Goal: Task Accomplishment & Management: Use online tool/utility

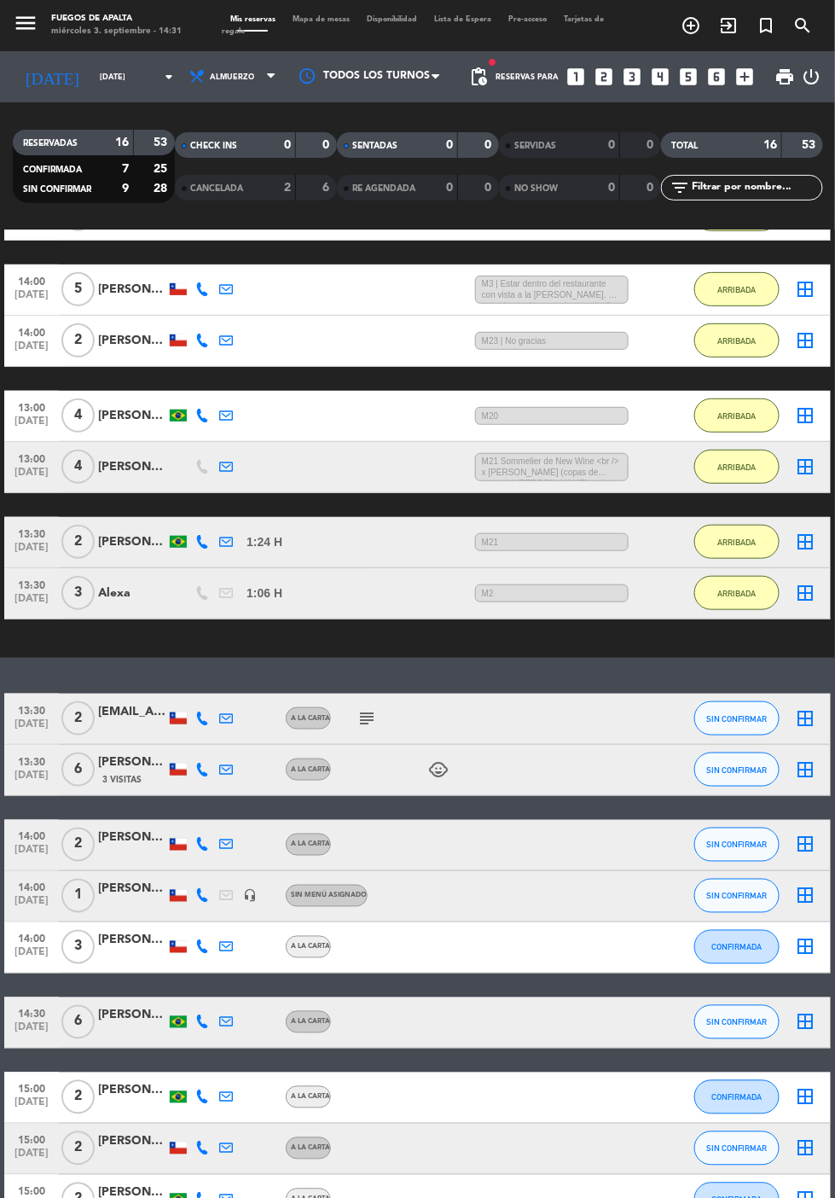
scroll to position [201, 0]
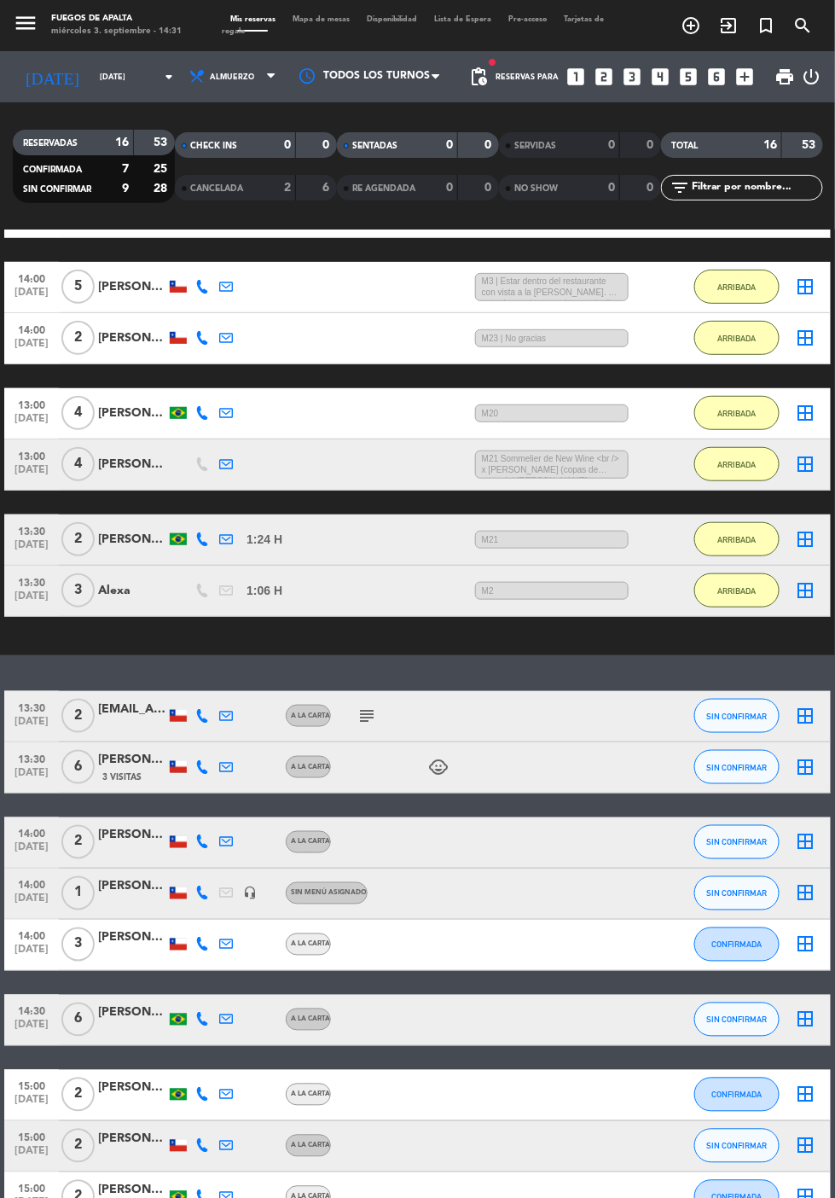
click at [804, 1141] on icon "border_all" at bounding box center [805, 1145] width 20 height 20
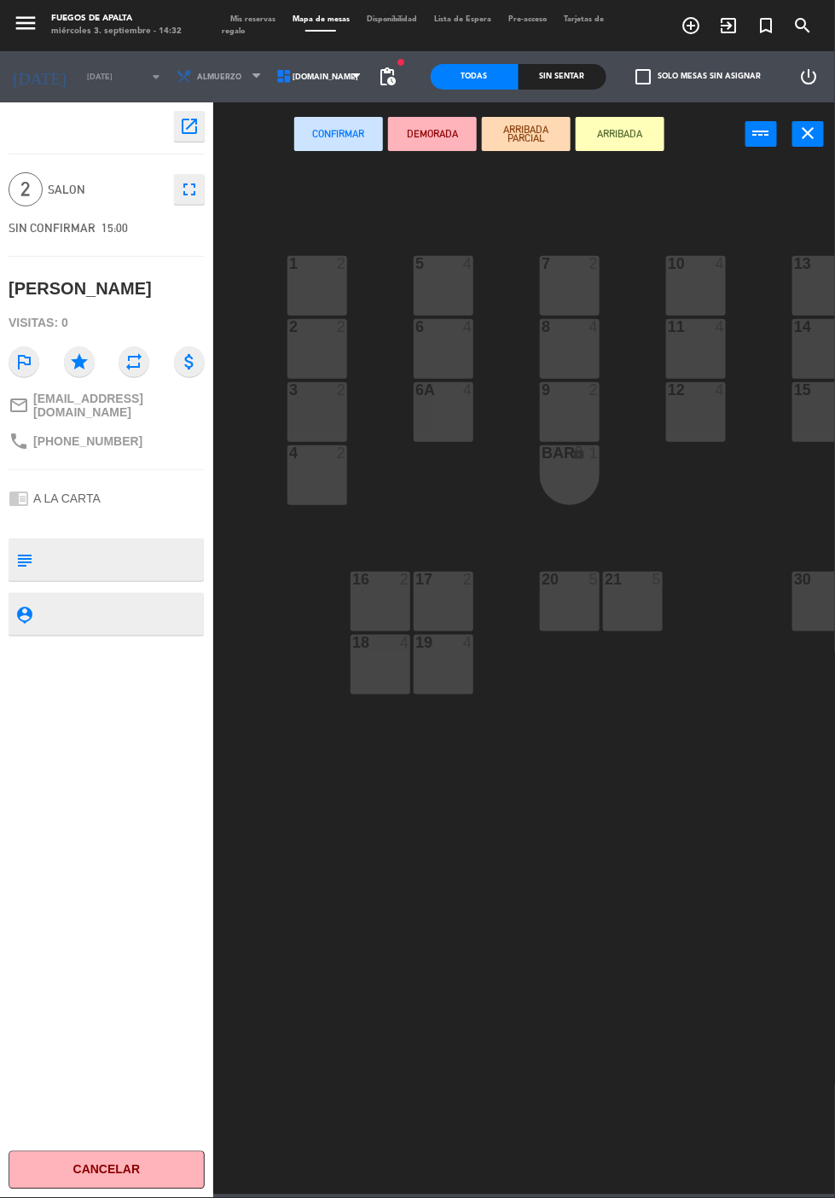
click at [91, 542] on textarea at bounding box center [120, 560] width 163 height 36
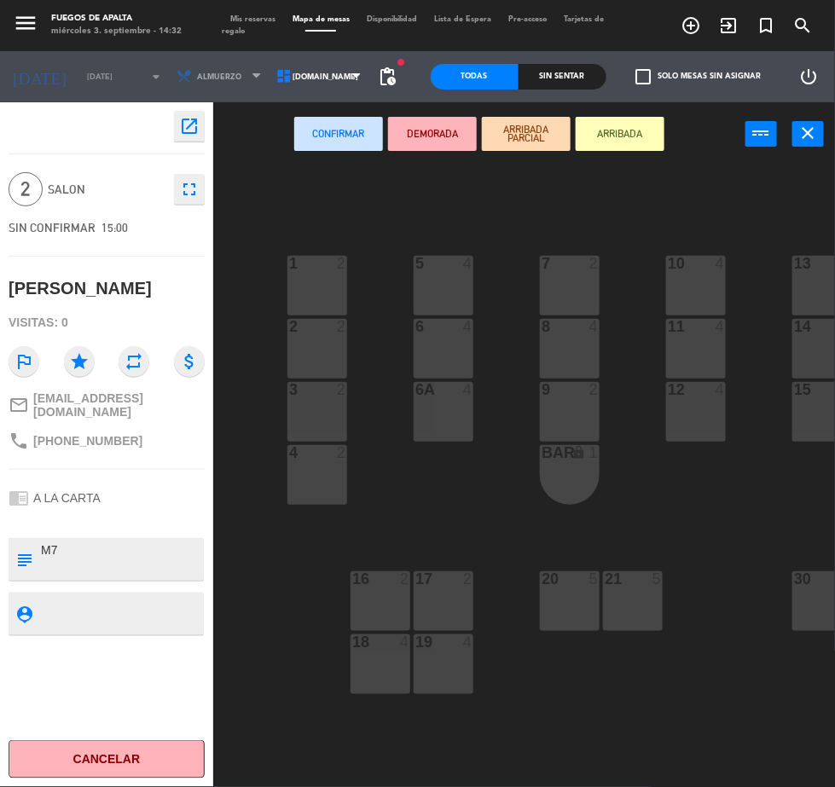
type textarea "M7"
click at [638, 132] on button "ARRIBADA" at bounding box center [620, 134] width 89 height 34
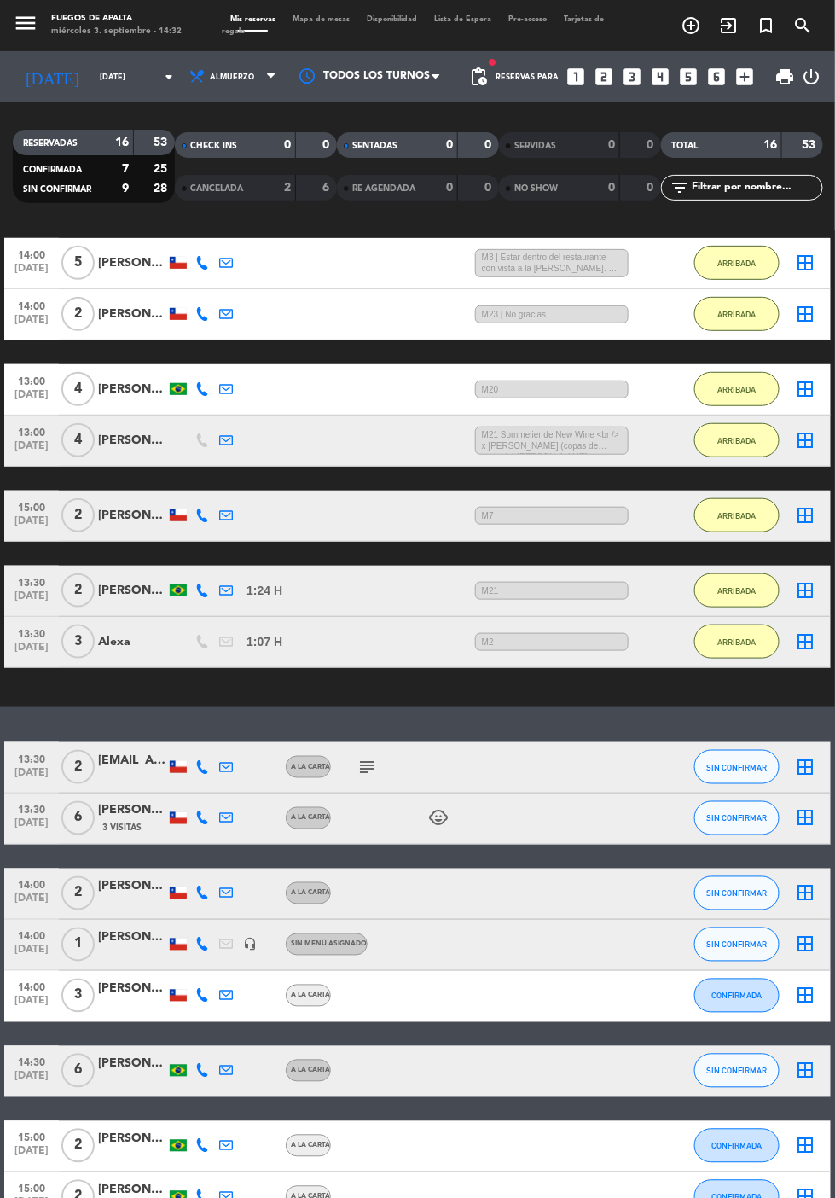
scroll to position [105, 0]
click at [808, 971] on div "border_all" at bounding box center [805, 996] width 51 height 50
click at [805, 883] on icon "border_all" at bounding box center [805, 893] width 20 height 20
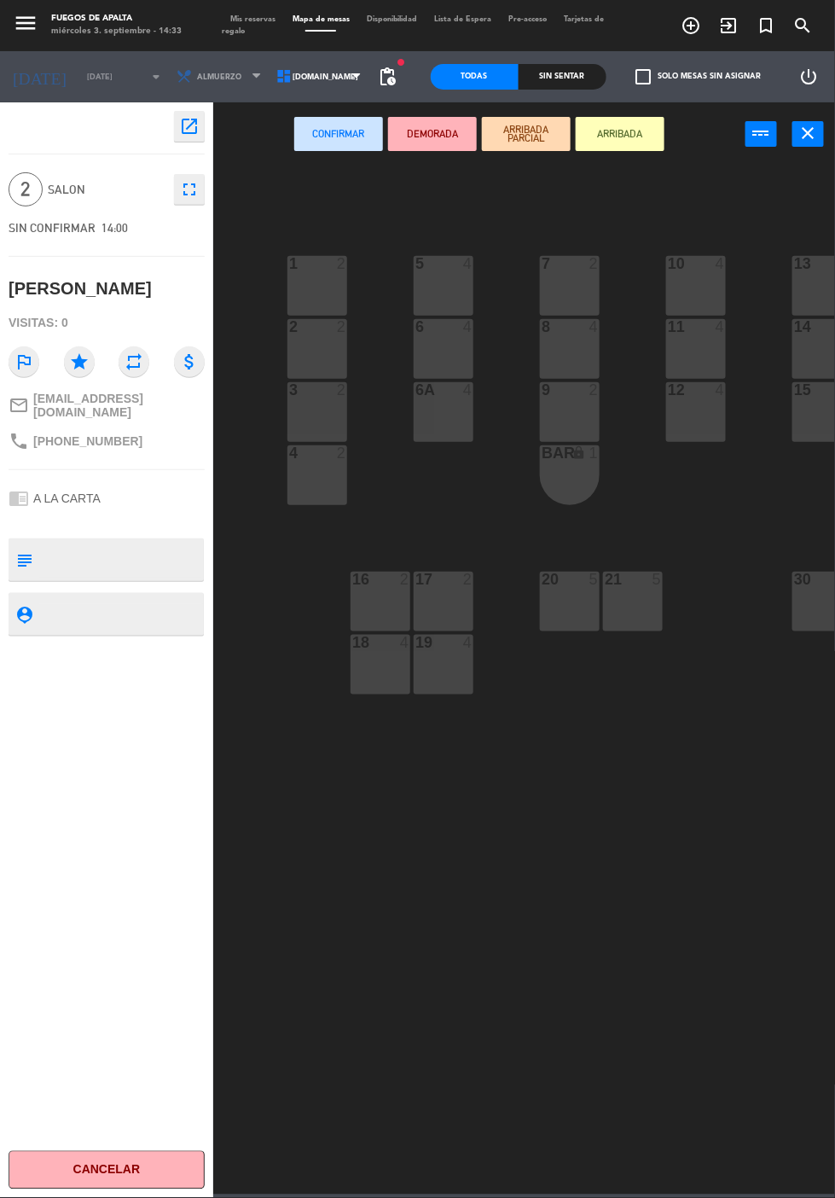
click at [96, 542] on textarea at bounding box center [120, 560] width 163 height 36
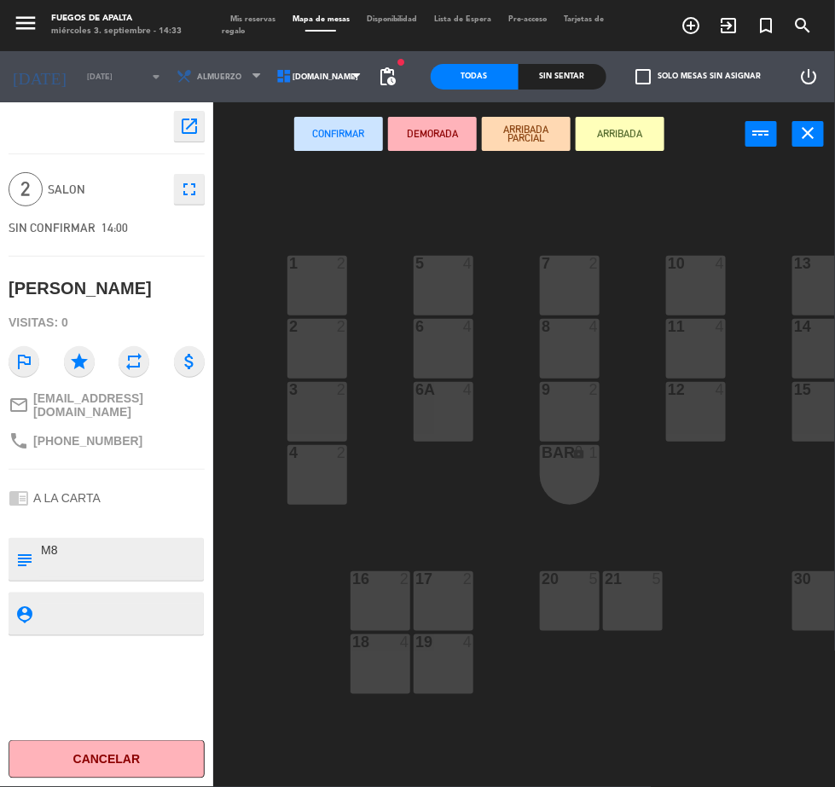
type textarea "M8"
click at [633, 132] on button "ARRIBADA" at bounding box center [620, 134] width 89 height 34
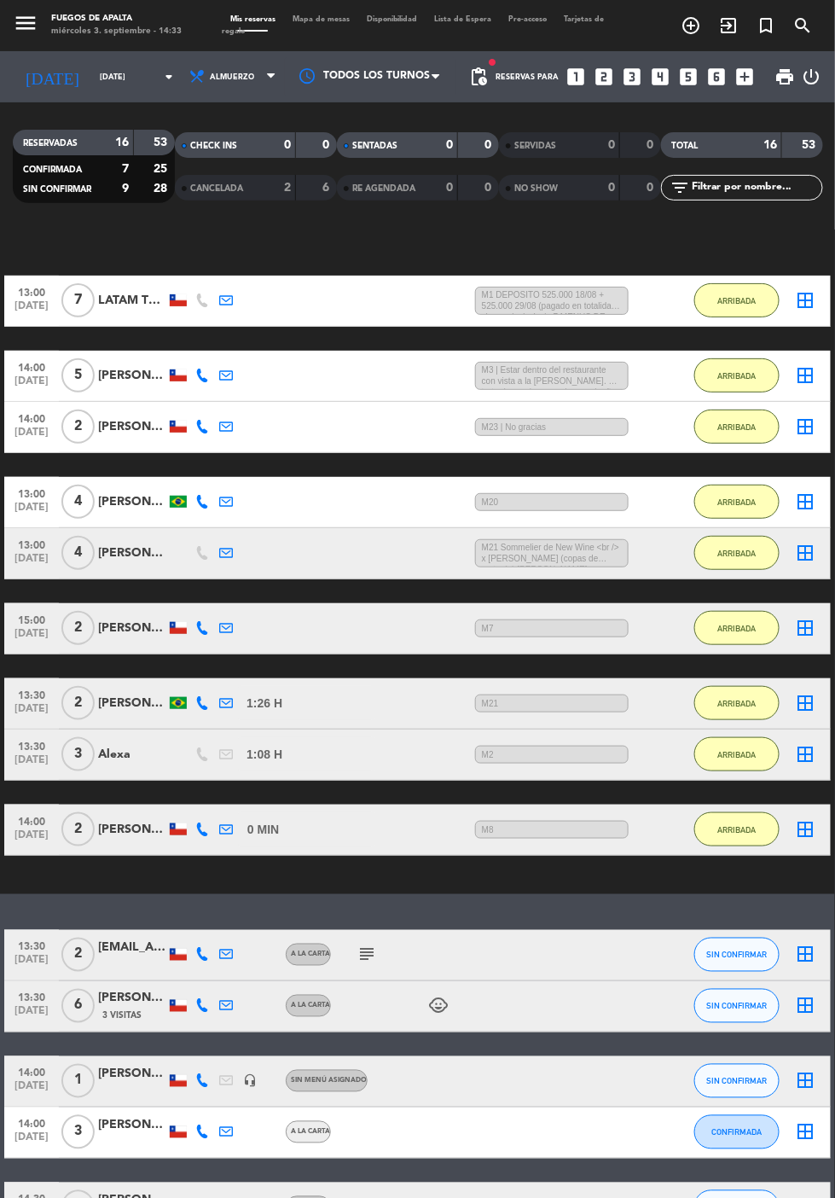
scroll to position [249, 0]
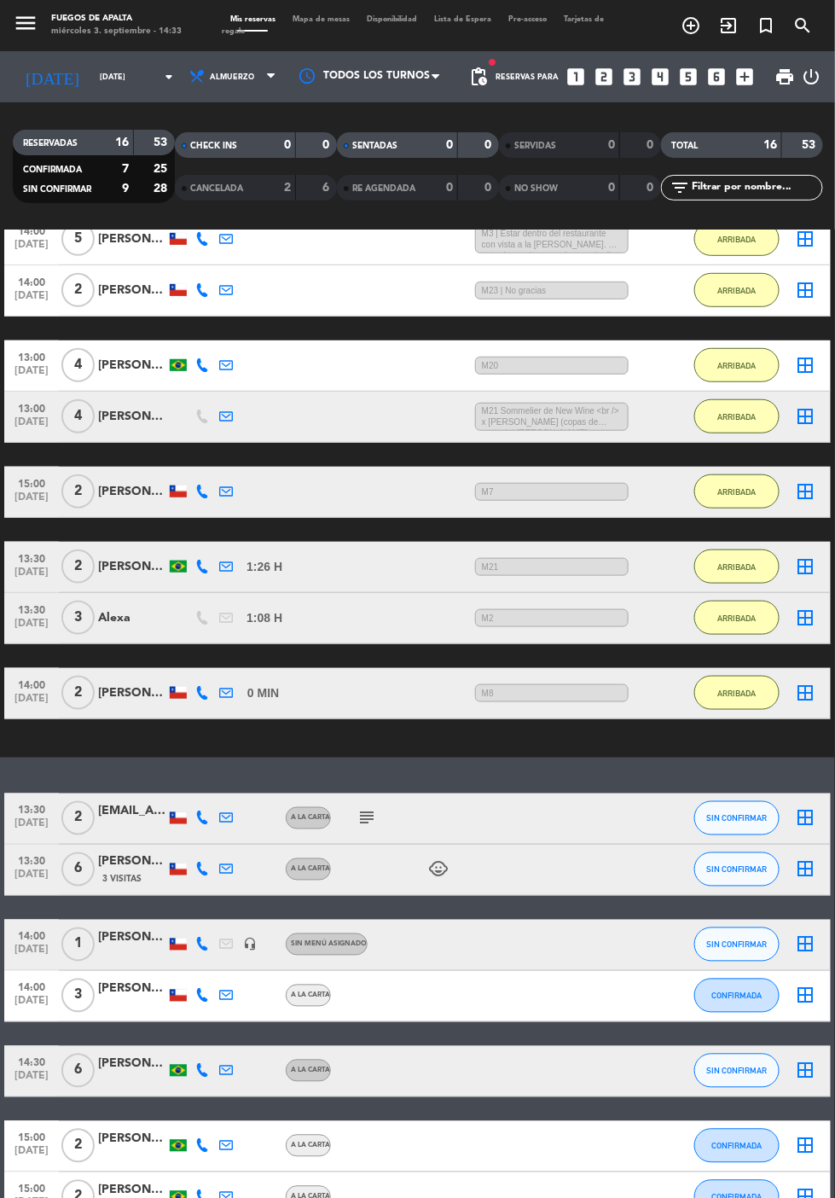
click at [805, 985] on icon "border_all" at bounding box center [805, 995] width 20 height 20
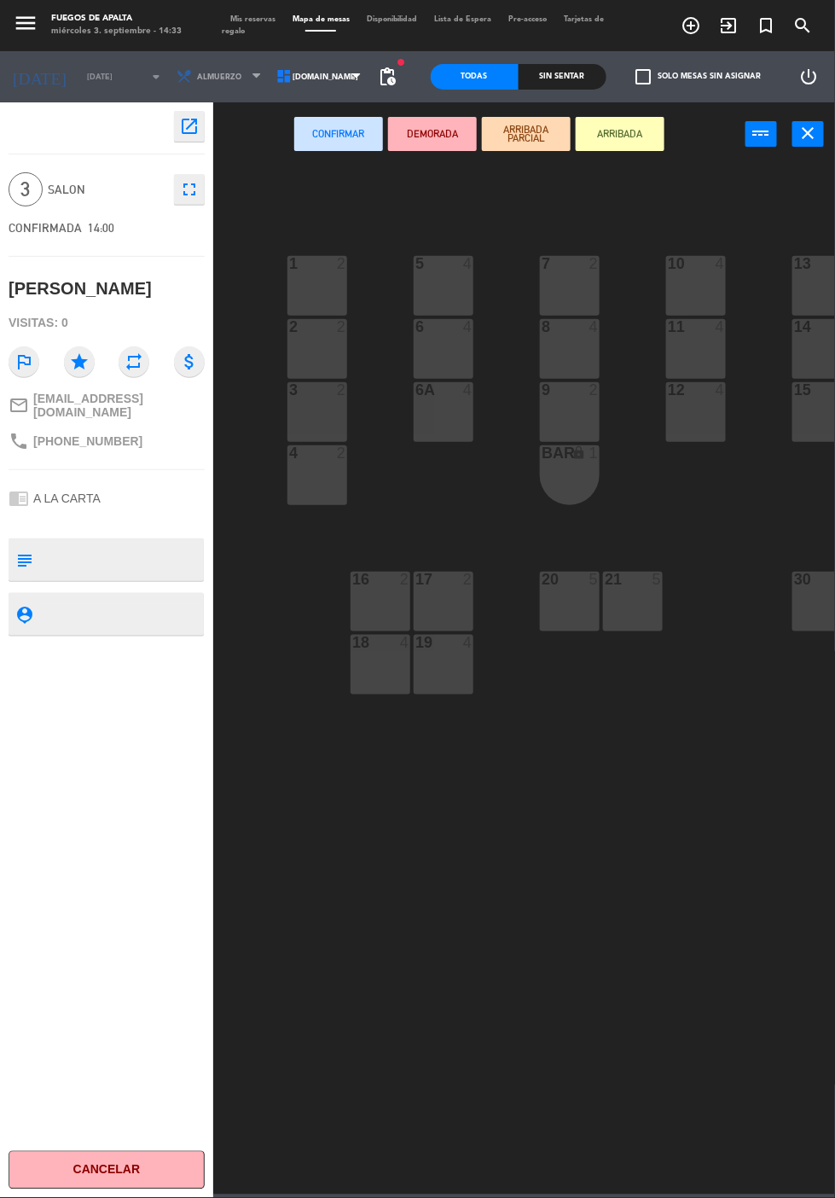
click at [90, 543] on textarea at bounding box center [120, 560] width 163 height 36
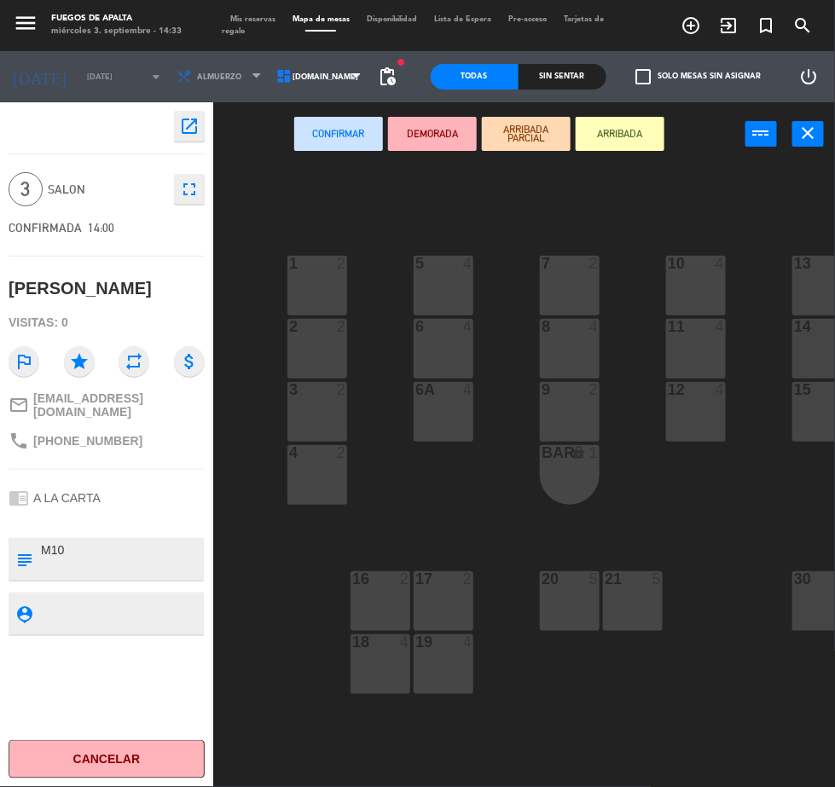
type textarea "M10"
click at [637, 135] on button "ARRIBADA" at bounding box center [620, 134] width 89 height 34
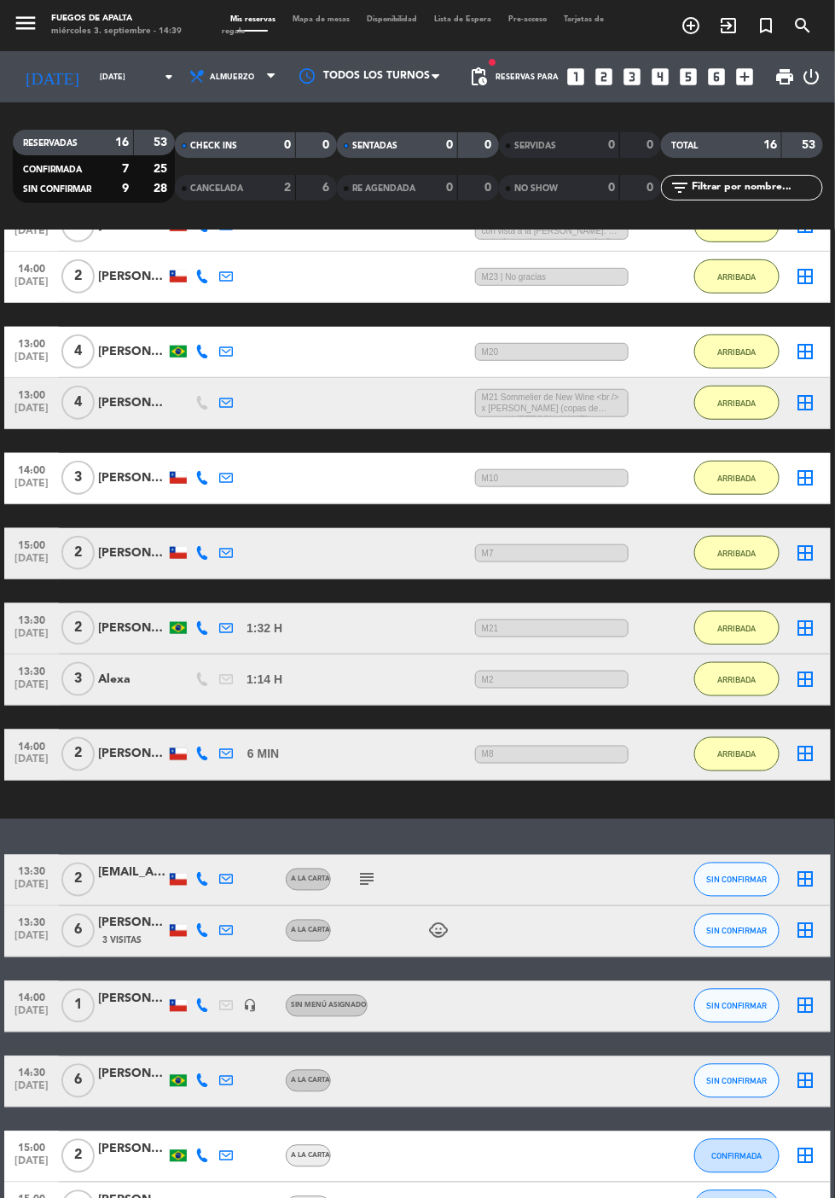
scroll to position [273, 0]
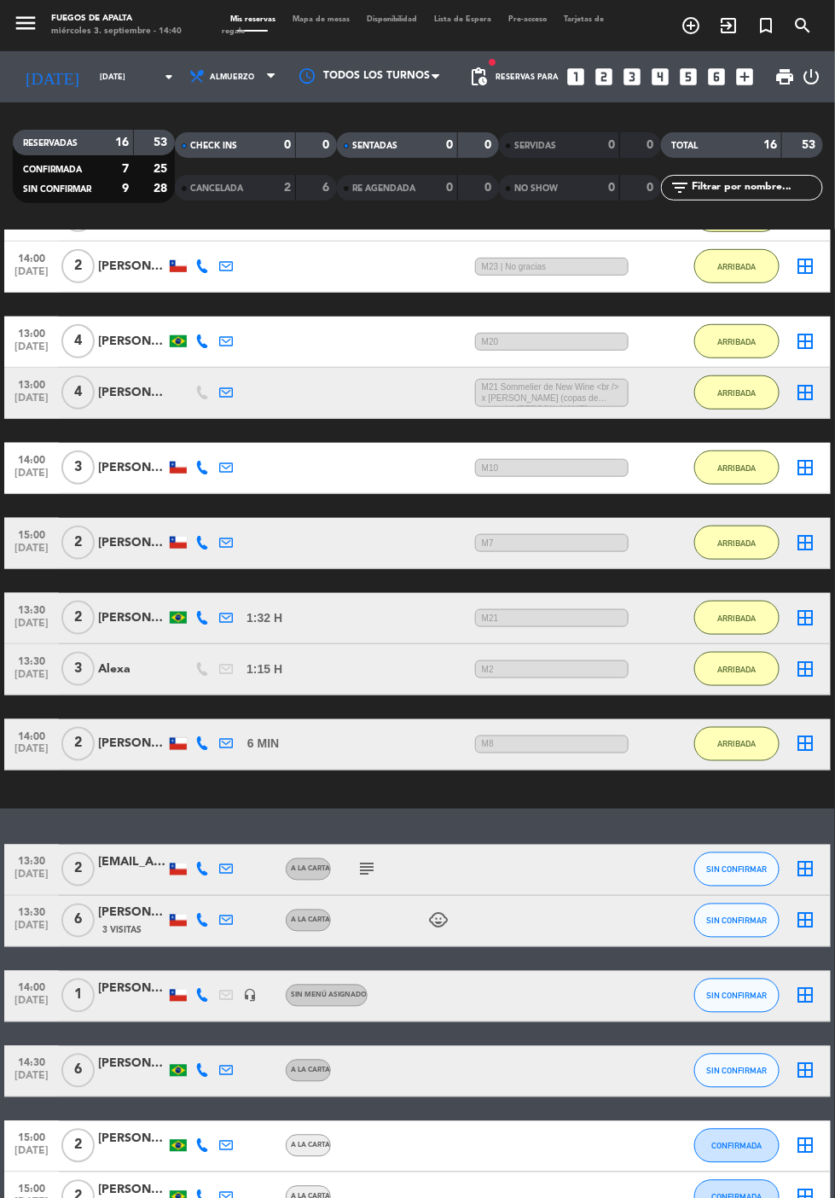
click at [810, 859] on icon "border_all" at bounding box center [805, 869] width 20 height 20
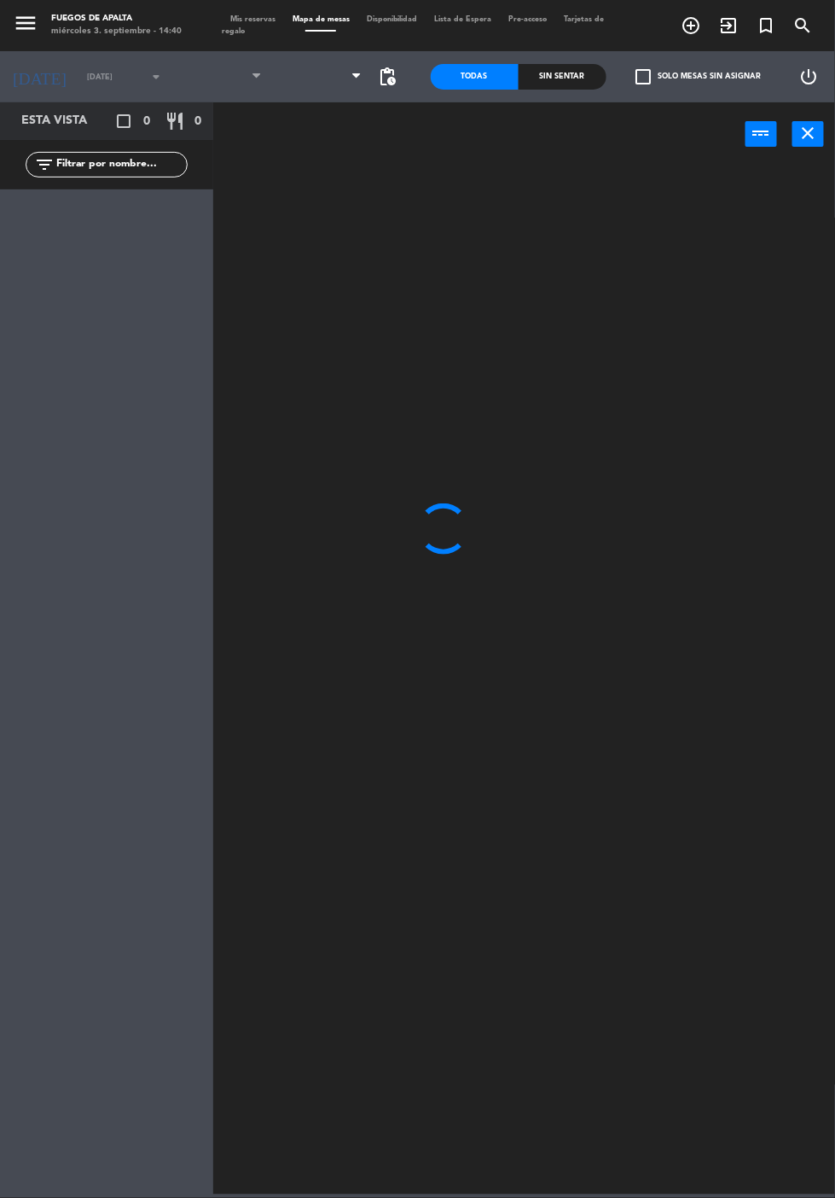
click at [490, 0] on div "menu Fuegos de Apalta [DATE] 3. septiembre - 14:40 Mis reservas Mapa de mesas D…" at bounding box center [417, 25] width 835 height 51
